Goal: Information Seeking & Learning: Understand process/instructions

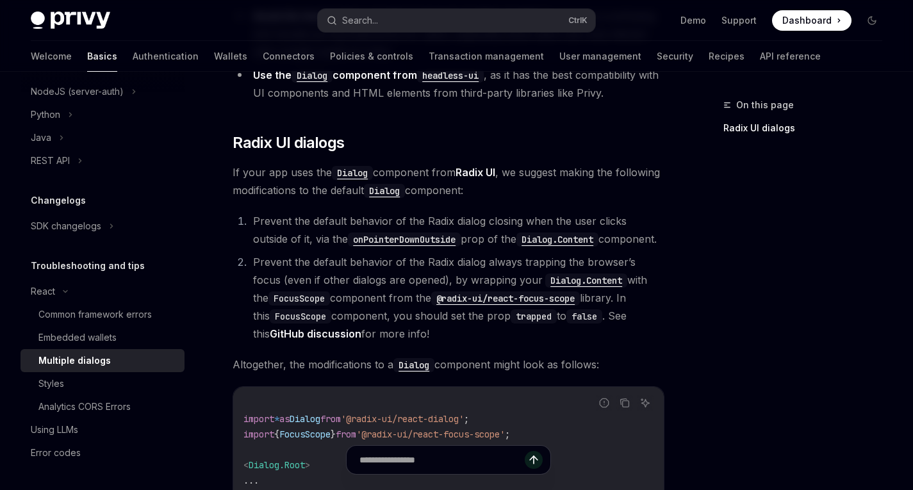
scroll to position [301, 0]
drag, startPoint x: 49, startPoint y: 8, endPoint x: 22, endPoint y: 12, distance: 27.1
drag, startPoint x: 22, startPoint y: 12, endPoint x: 136, endPoint y: 3, distance: 114.4
click at [136, 3] on div "Privy Docs home page Search... Ctrl K Demo Support Dashboard Dashboard Search..." at bounding box center [457, 20] width 852 height 41
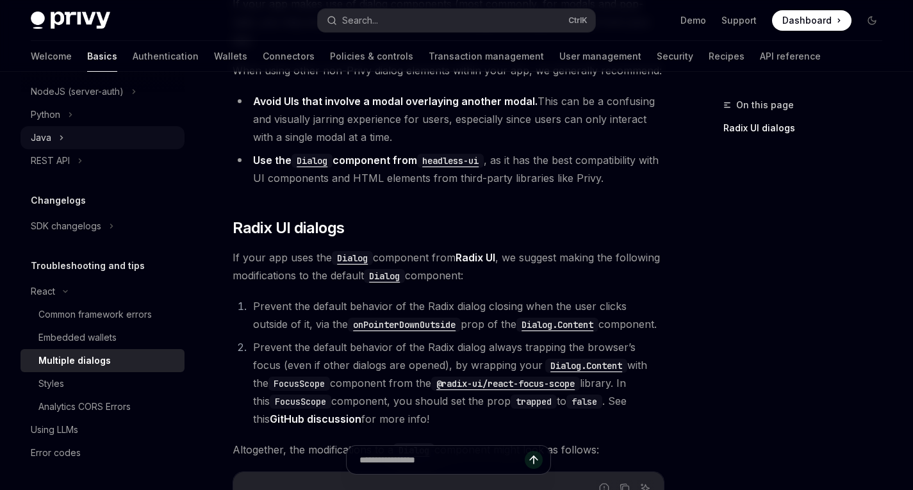
scroll to position [301, 0]
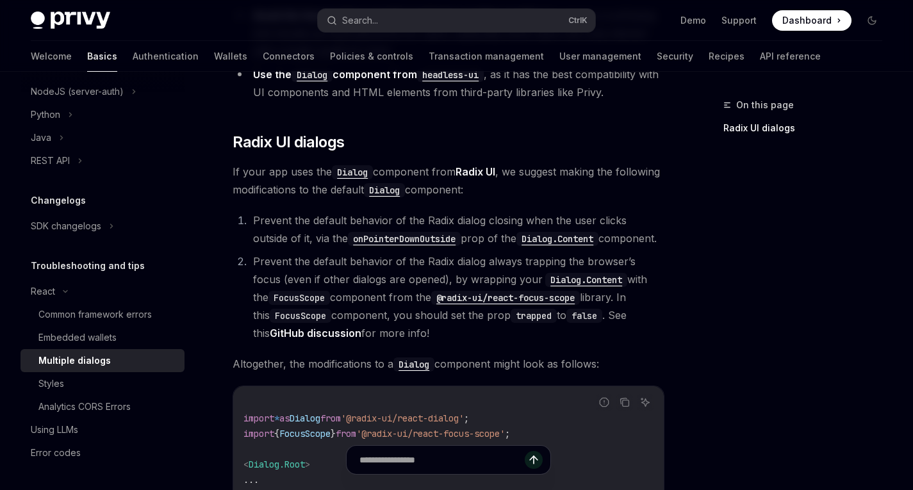
drag, startPoint x: 89, startPoint y: 8, endPoint x: 80, endPoint y: 20, distance: 14.6
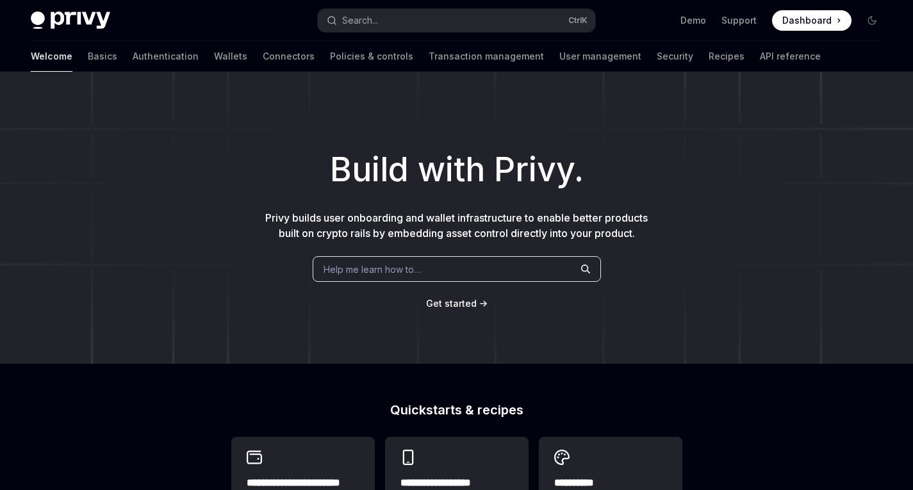
click at [70, 22] on img at bounding box center [70, 21] width 79 height 18
click at [88, 54] on link "Basics" at bounding box center [102, 56] width 29 height 31
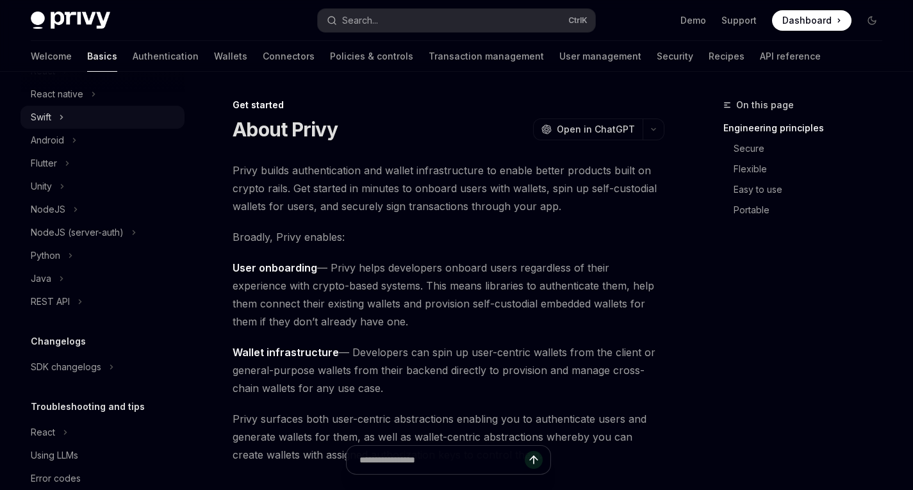
scroll to position [215, 0]
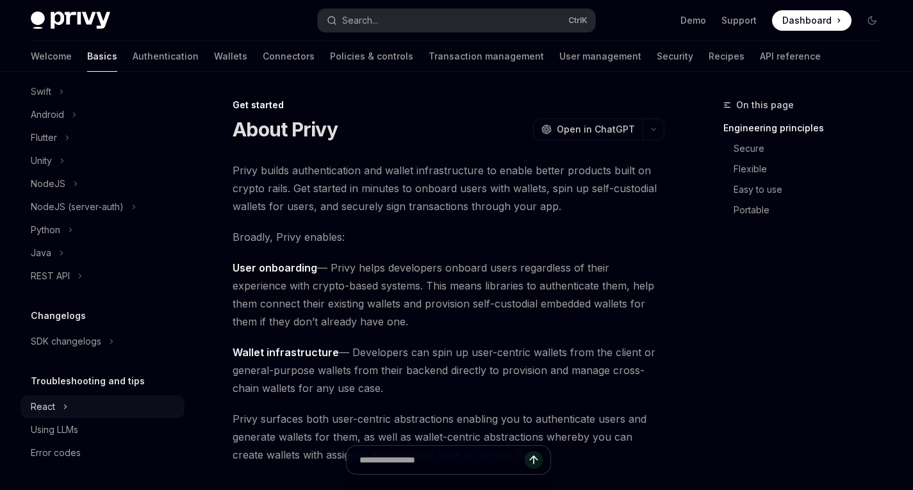
click at [57, 411] on div "React" at bounding box center [103, 406] width 164 height 23
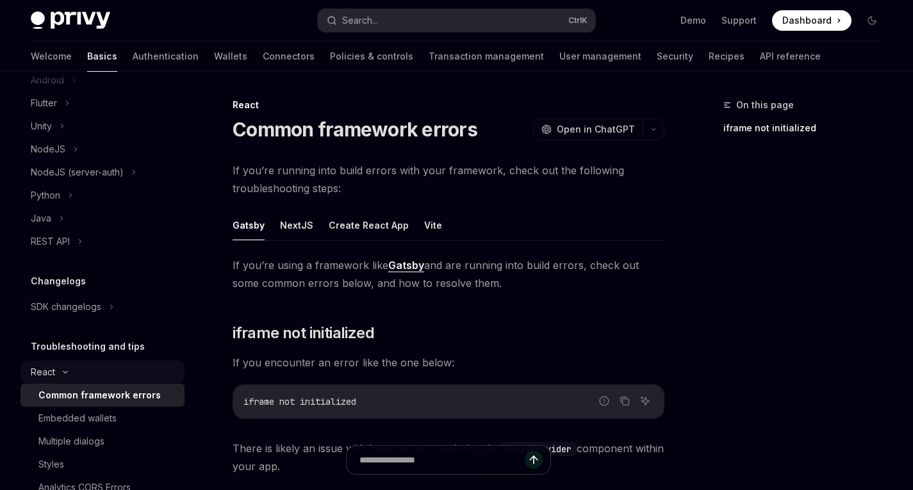
scroll to position [250, 0]
click at [87, 419] on div "Embedded wallets" at bounding box center [77, 417] width 78 height 15
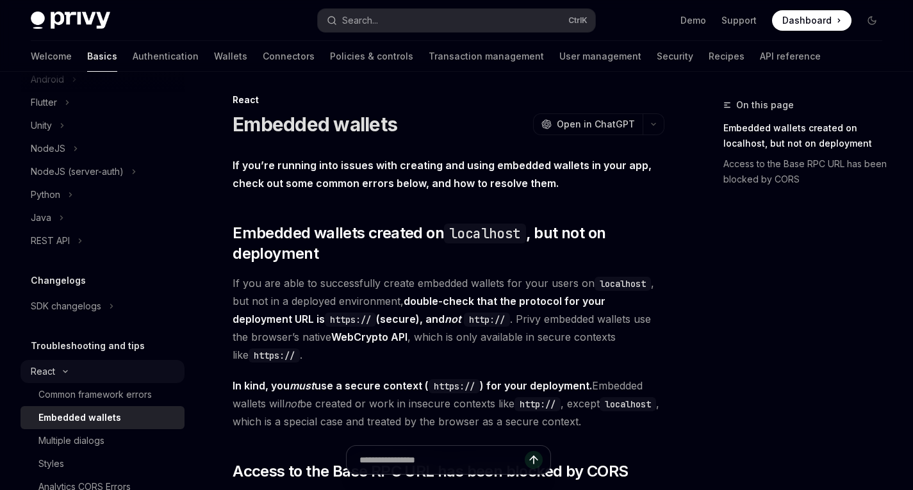
scroll to position [330, 0]
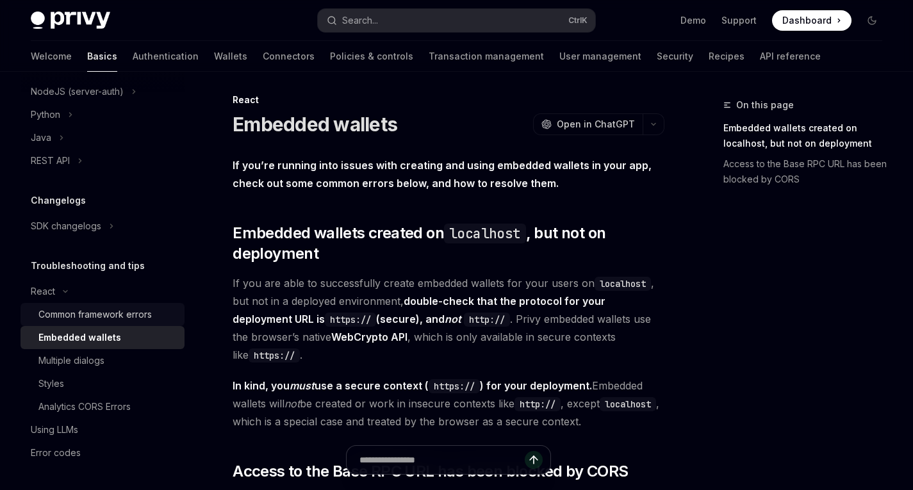
click at [136, 317] on div "Common framework errors" at bounding box center [94, 314] width 113 height 15
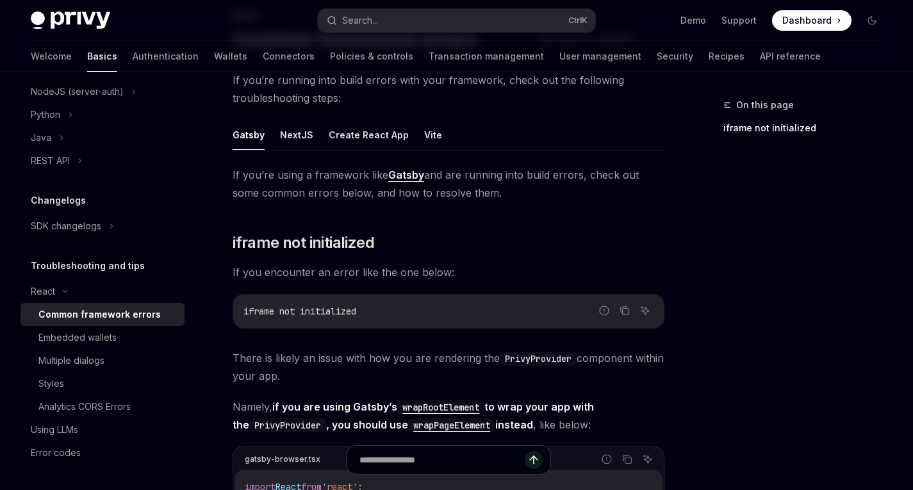
scroll to position [91, 0]
click at [97, 361] on div "Multiple dialogs" at bounding box center [71, 360] width 66 height 15
type textarea "*"
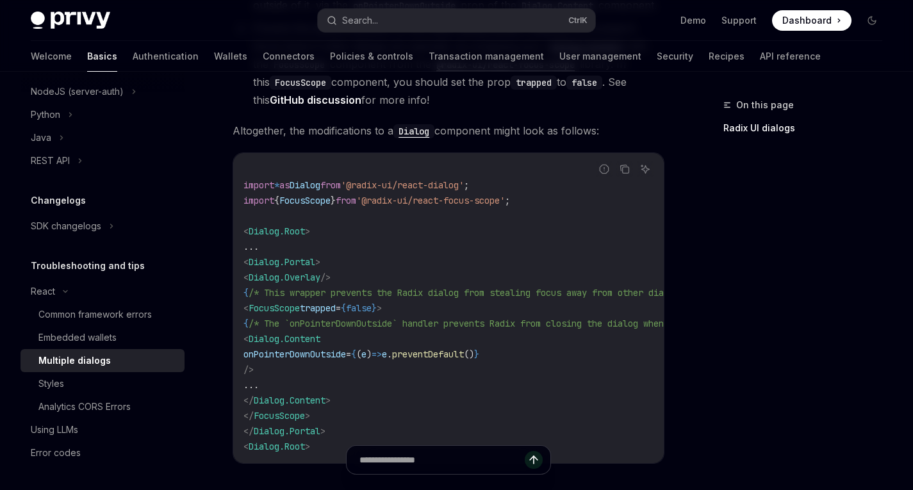
scroll to position [535, 0]
drag, startPoint x: 435, startPoint y: 289, endPoint x: 265, endPoint y: 292, distance: 170.5
click at [265, 292] on code "import * as Dialog from '@radix-ui/react-dialog' ; import { FocusScope } from '…" at bounding box center [544, 308] width 600 height 292
copy span "< FocusScope trapped = { false } >"
click at [291, 297] on code "import * as Dialog from '@radix-ui/react-dialog' ; import { FocusScope } from '…" at bounding box center [544, 308] width 600 height 292
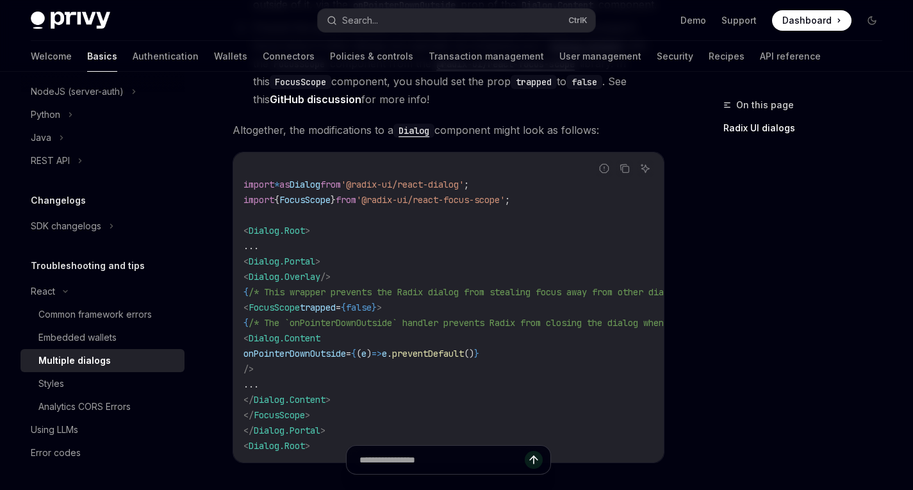
drag, startPoint x: 267, startPoint y: 290, endPoint x: 323, endPoint y: 292, distance: 56.5
click at [323, 302] on span "< FocusScope trapped = { false } >" at bounding box center [313, 308] width 138 height 12
copy span "< FocusScope"
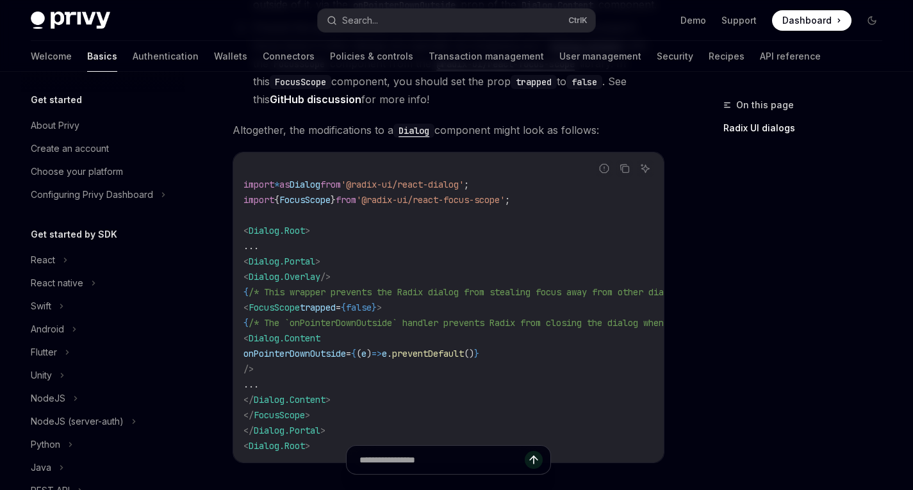
scroll to position [330, 0]
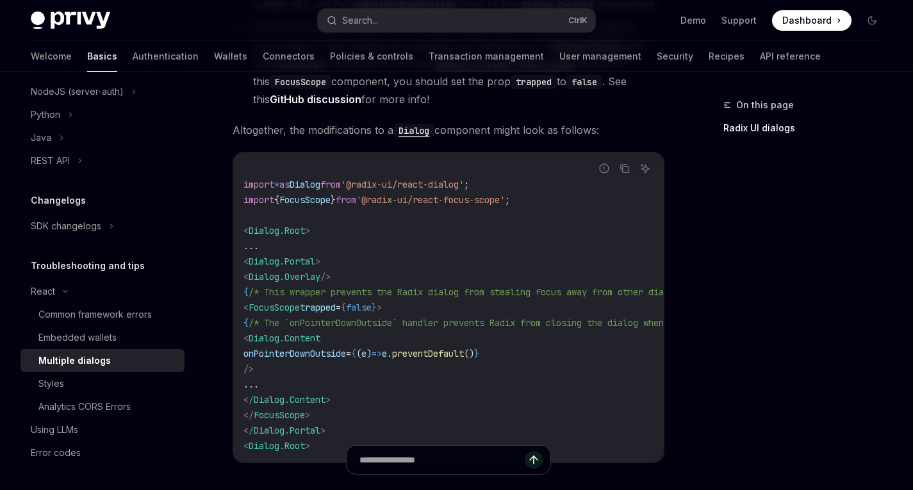
click at [450, 194] on span "'@radix-ui/react-focus-scope'" at bounding box center [430, 200] width 149 height 12
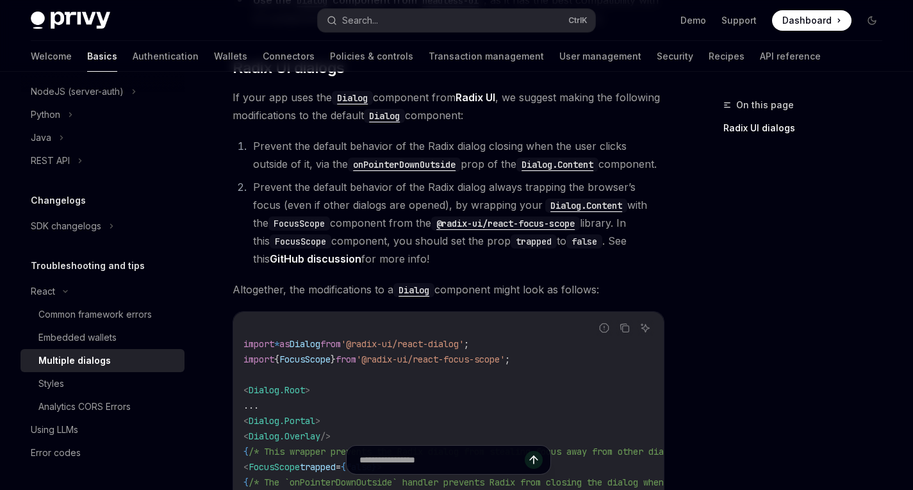
scroll to position [325, 0]
